Goal: Task Accomplishment & Management: Use online tool/utility

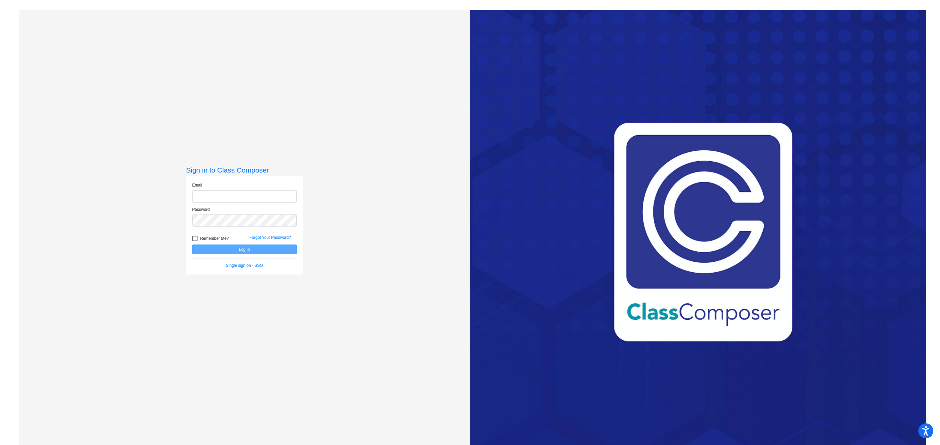
type input "[EMAIL_ADDRESS][DOMAIN_NAME]"
click at [277, 251] on button "Log In" at bounding box center [244, 250] width 105 height 10
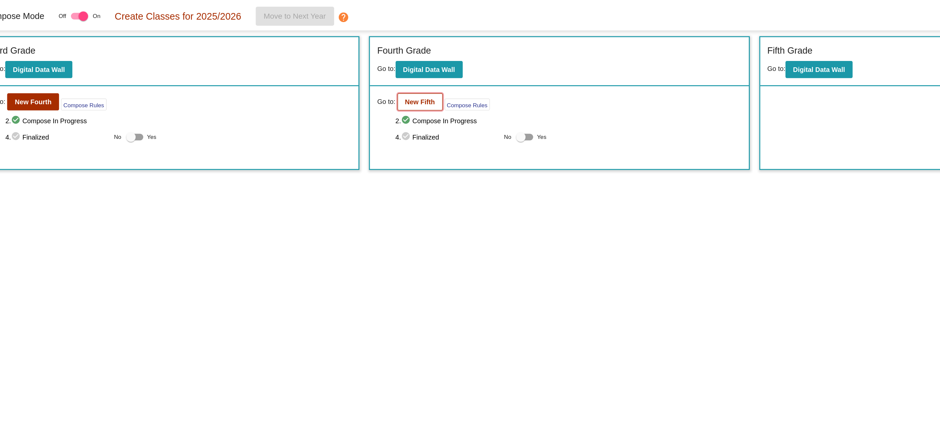
click at [403, 104] on b "New Fifth" at bounding box center [399, 103] width 21 height 5
click at [128, 103] on b "New Fourth" at bounding box center [129, 103] width 26 height 5
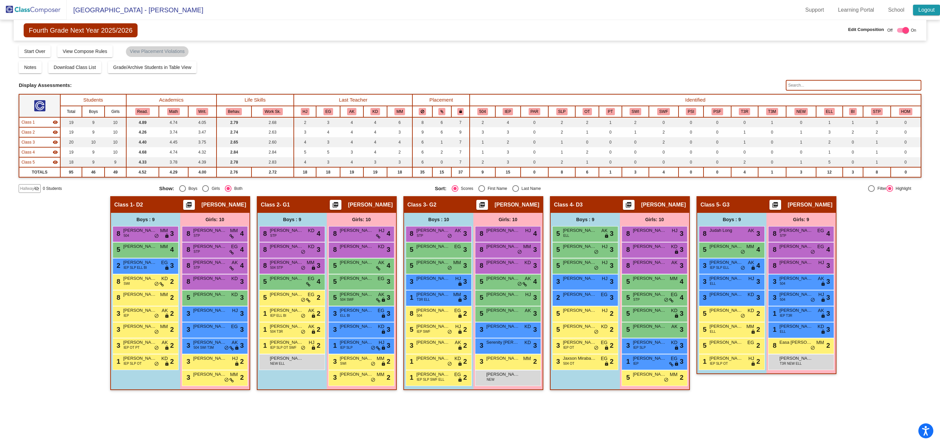
click at [924, 9] on link "Logout" at bounding box center [926, 10] width 27 height 11
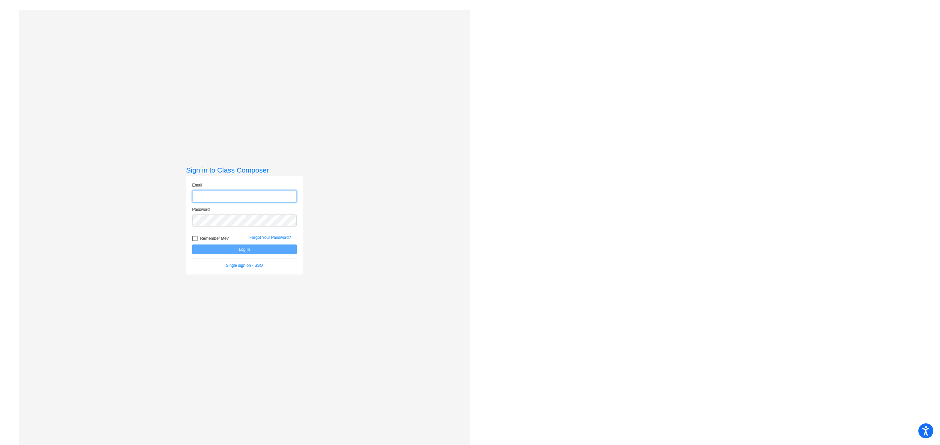
type input "[EMAIL_ADDRESS][DOMAIN_NAME]"
